Goal: Check status

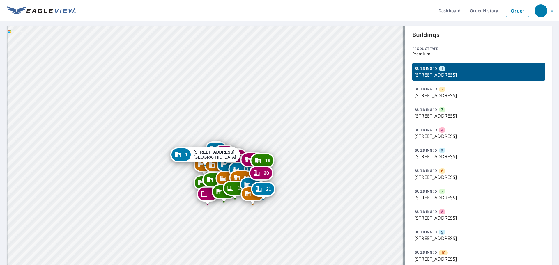
drag, startPoint x: 204, startPoint y: 169, endPoint x: 205, endPoint y: 76, distance: 93.8
click at [205, 76] on div "2 [STREET_ADDRESS] 3 [STREET_ADDRESS] 4 [STREET_ADDRESS] 5 [STREET_ADDRESS] 6 […" at bounding box center [206, 260] width 398 height 468
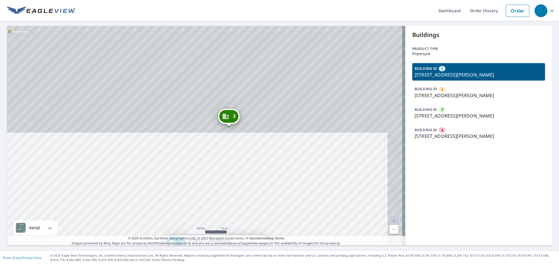
drag, startPoint x: 292, startPoint y: 75, endPoint x: 275, endPoint y: 201, distance: 126.9
click at [276, 201] on div "2 4951 E Portofino Landings Blvd Fort Pierce, FL 34947 3 5121 E Portofino Landi…" at bounding box center [206, 136] width 398 height 220
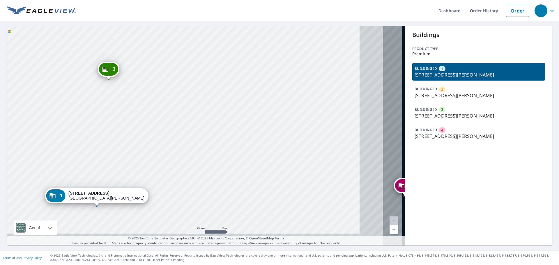
drag, startPoint x: 360, startPoint y: 168, endPoint x: 276, endPoint y: 114, distance: 99.3
click at [240, 120] on div "2 4951 E Portofino Landings Blvd Fort Pierce, FL 34947 3 5121 E Portofino Landi…" at bounding box center [206, 136] width 398 height 220
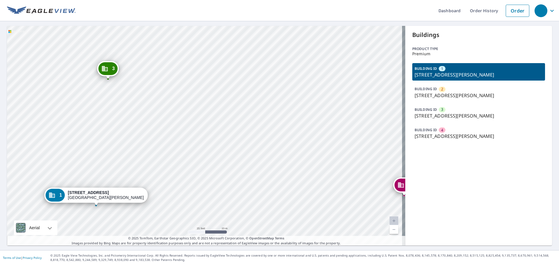
click at [464, 91] on div "BUILDING ID 2 4951 E Portofino Landings Blvd, Fort Pierce, FL, 34947" at bounding box center [478, 92] width 133 height 17
